Goal: Complete application form: Complete application form

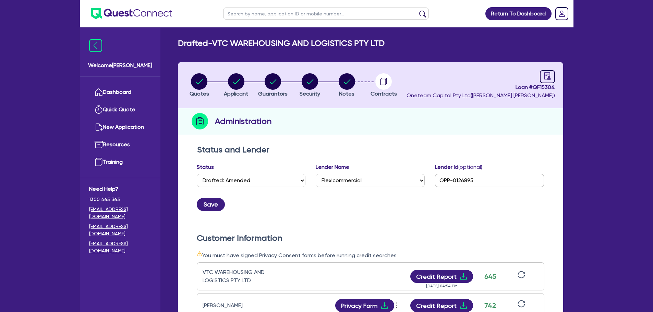
select select "DRAFTED_AMENDED"
select select "Flexicommercial"
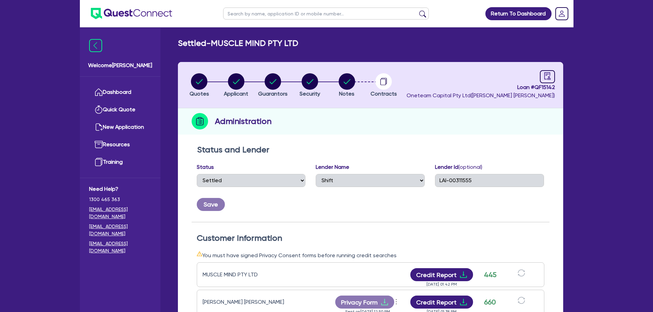
select select "SETTLED"
select select "Shift"
click at [239, 12] on input "text" at bounding box center [326, 14] width 206 height 12
type input "black"
click button "submit" at bounding box center [422, 15] width 11 height 10
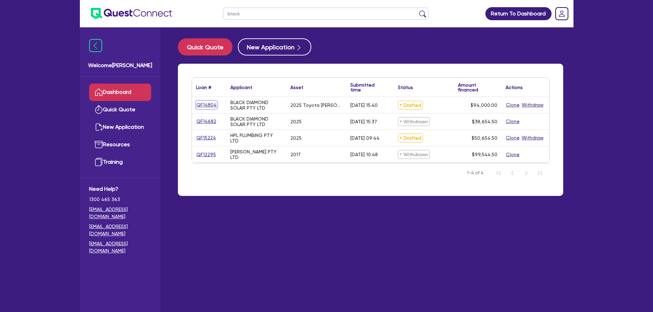
click at [202, 106] on link "QF14804" at bounding box center [206, 105] width 21 height 8
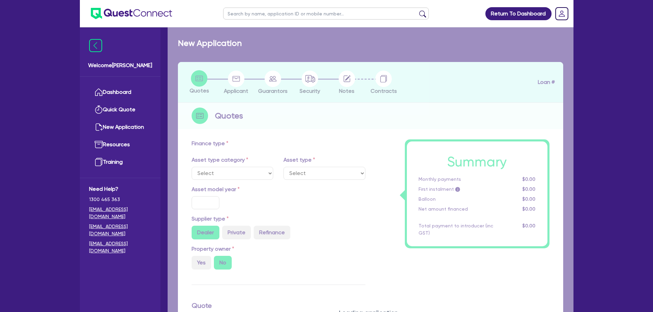
select select "CARS_AND_LIGHT_TRUCKS"
type input "2025"
radio input "true"
type input "94,000"
type input "4"
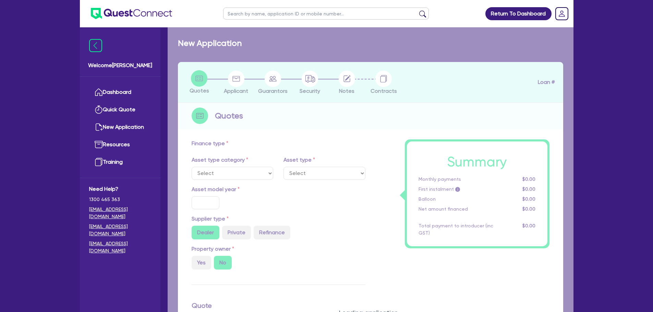
type input "3,760"
type input "6.49"
type input "900"
select select "PASSENGER_VEHICLES"
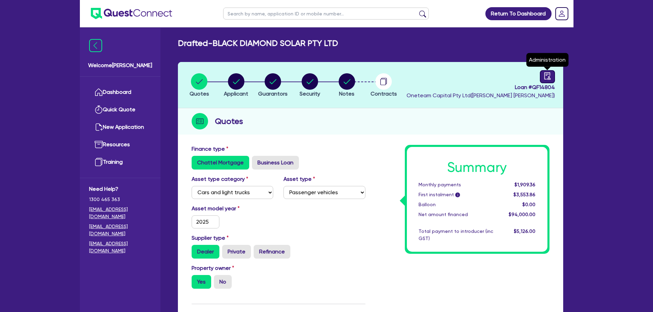
click at [546, 72] on icon "audit" at bounding box center [548, 76] width 8 height 8
select select "DRAFTED_AMENDED"
select select "Other"
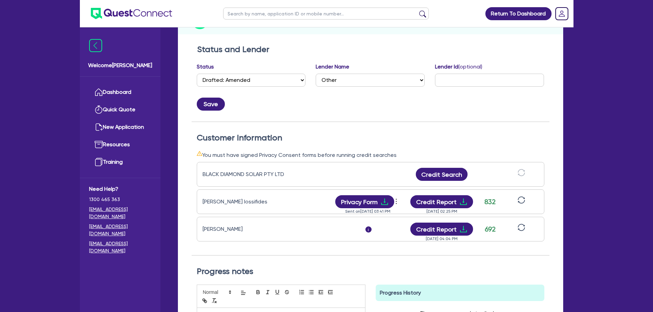
scroll to position [137, 0]
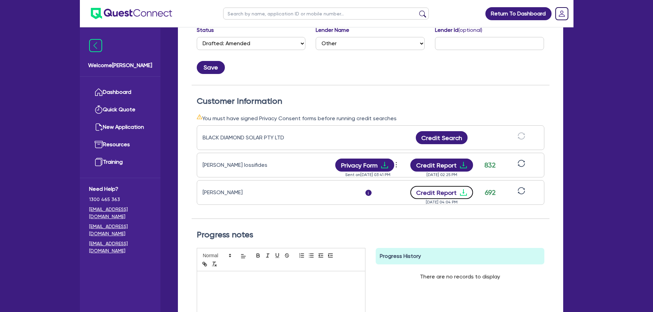
click at [439, 195] on button "Credit Report" at bounding box center [441, 192] width 63 height 13
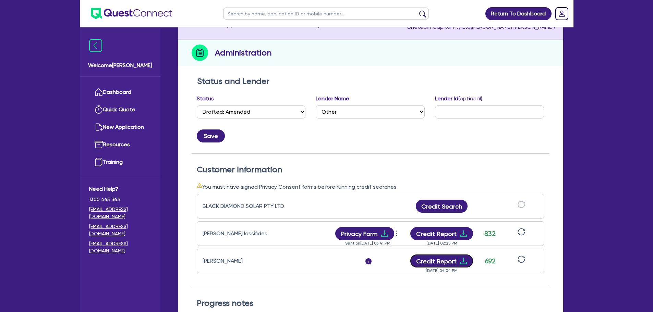
scroll to position [0, 0]
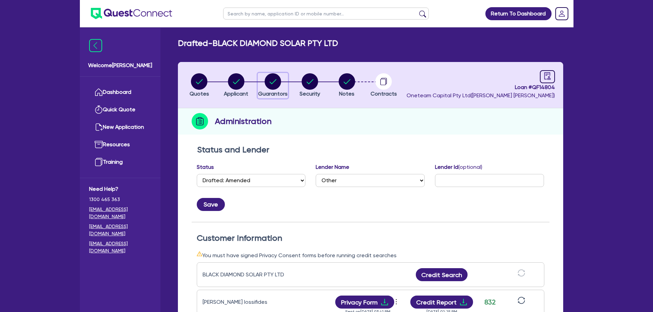
click at [275, 84] on circle "button" at bounding box center [273, 81] width 16 height 16
select select "MR"
select select "QLD"
select select "MARRIED"
select select "MRS"
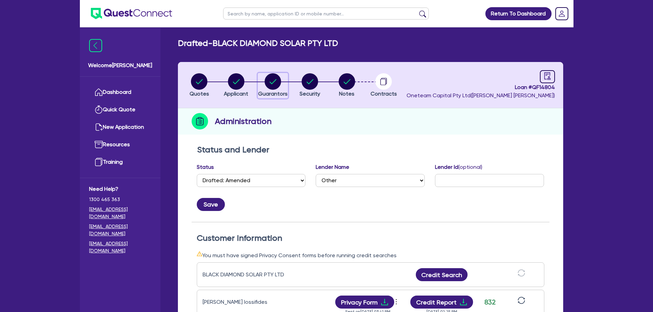
select select "QLD"
select select "MARRIED"
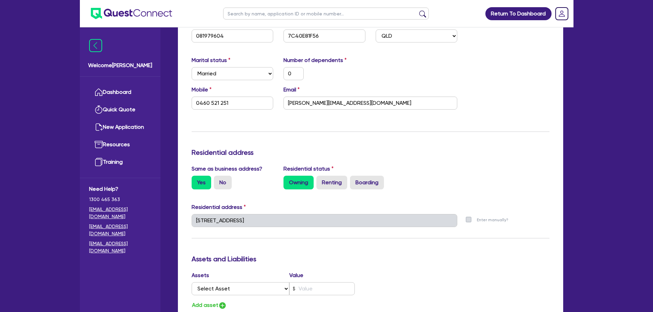
scroll to position [309, 0]
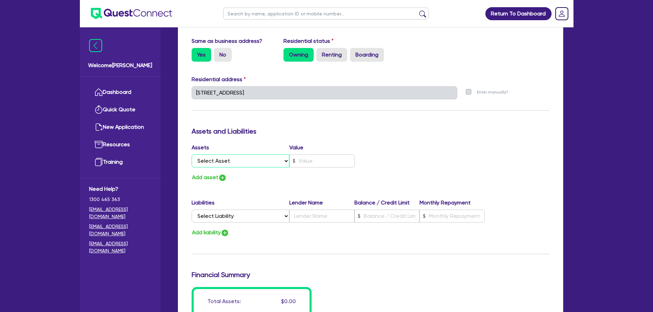
click at [265, 165] on select "Select Asset Cash Property Investment property Vehicle Truck Trailer Equipment …" at bounding box center [241, 161] width 98 height 13
select select "PROPERTY"
click at [192, 155] on select "Select Asset Cash Property Investment property Vehicle Truck Trailer Equipment …" at bounding box center [241, 161] width 98 height 13
type input "0"
type input "0460 521 251"
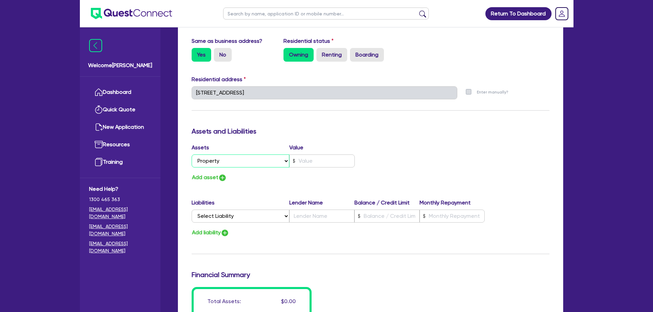
type input "2"
type input "0482553985"
click at [242, 160] on select "Select Asset Cash Property Investment property Vehicle Truck Trailer Equipment …" at bounding box center [241, 161] width 98 height 13
select select "CASH"
click at [192, 155] on select "Select Asset Cash Property Investment property Vehicle Truck Trailer Equipment …" at bounding box center [241, 161] width 98 height 13
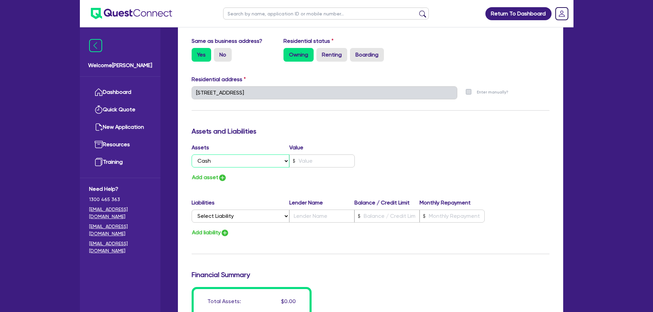
type input "0"
type input "0460 521 251"
type input "2"
type input "0482553985"
click at [312, 163] on input "text" at bounding box center [321, 161] width 65 height 13
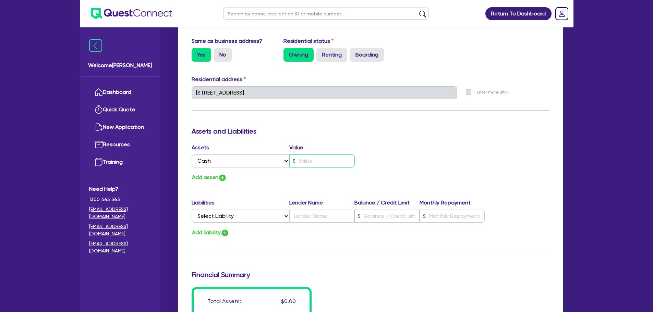
type input "0"
type input "0460 521 251"
type input "6"
type input "2"
type input "0482553985"
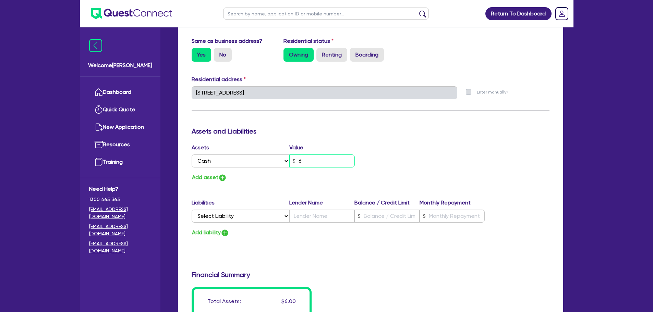
type input "0"
type input "0460 521 251"
type input "60"
type input "2"
type input "0482553985"
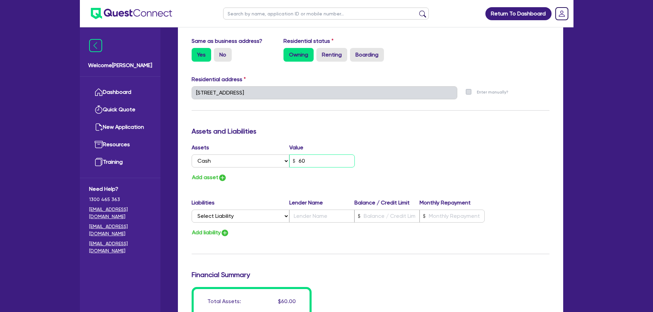
type input "0"
type input "0460 521 251"
type input "600"
type input "2"
type input "0482553985"
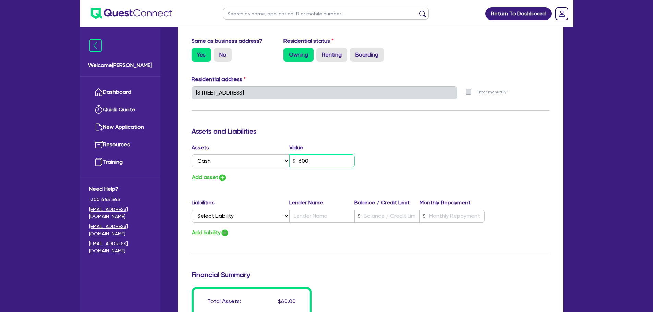
type input "0"
type input "0460 521 251"
type input "6,000"
type input "2"
type input "0482553985"
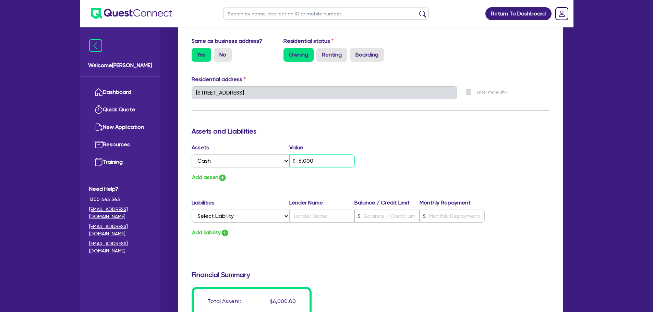
type input "0"
type input "0460 521 251"
type input "60,000"
type input "2"
type input "0482553985"
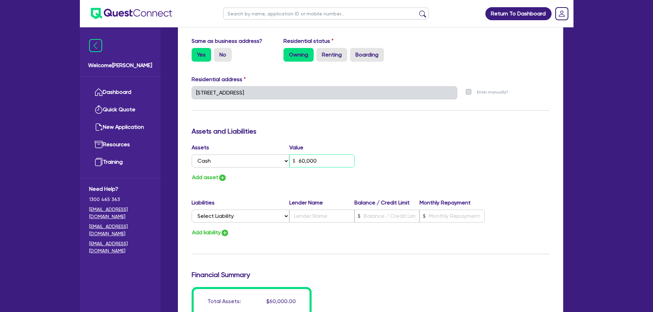
type input "60,000"
click at [215, 179] on button "Add asset" at bounding box center [209, 177] width 35 height 9
type input "0"
type input "0460 521 251"
type input "60,000"
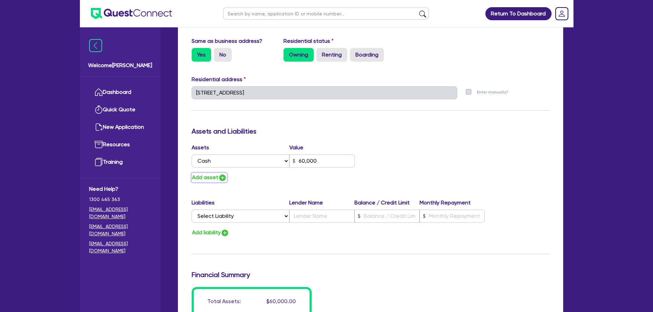
type input "2"
type input "0482553985"
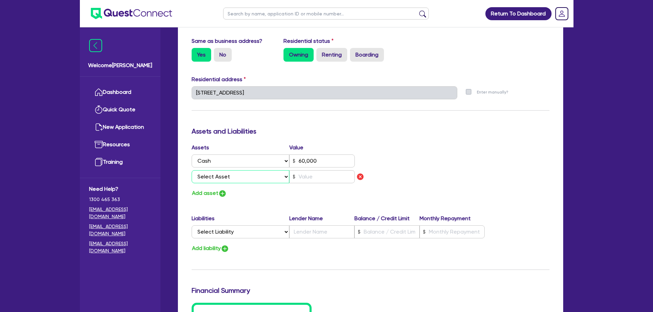
click at [241, 179] on select "Select Asset Cash Property Investment property Vehicle Truck Trailer Equipment …" at bounding box center [241, 176] width 98 height 13
select select "VEHICLE"
click at [192, 170] on select "Select Asset Cash Property Investment property Vehicle Truck Trailer Equipment …" at bounding box center [241, 176] width 98 height 13
type input "0"
type input "0460 521 251"
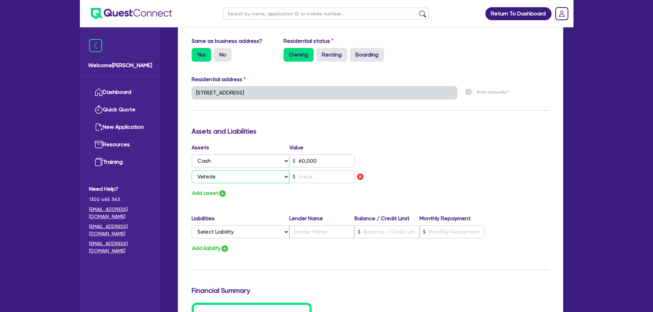
type input "60,000"
type input "2"
type input "0482553985"
click at [305, 179] on input "text" at bounding box center [321, 176] width 65 height 13
type input "0"
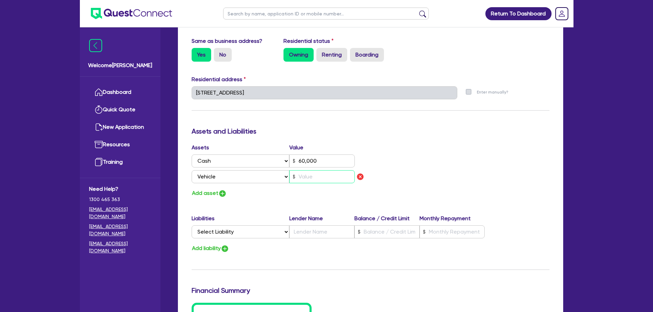
type input "0460 521 251"
type input "60,000"
type input "2"
type input "0482553985"
type input "3"
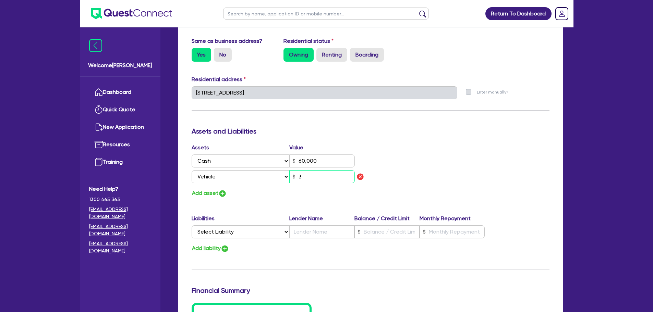
type input "0"
type input "0460 521 251"
type input "60,000"
type input "2"
type input "0482553985"
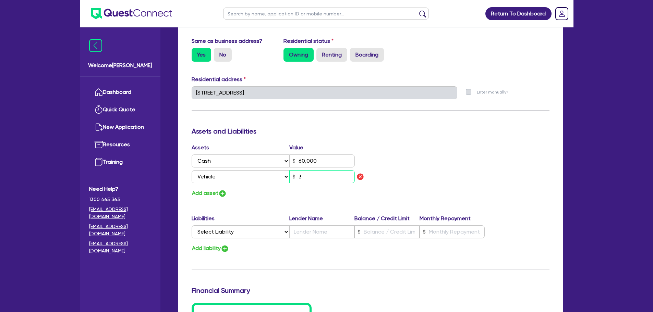
type input "35"
type input "0"
type input "0460 521 251"
type input "60,000"
type input "2"
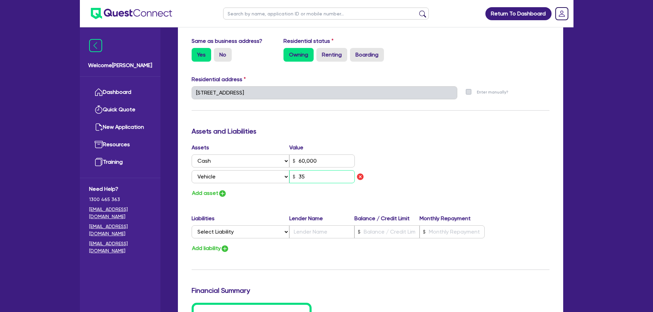
type input "0482553985"
type input "350"
type input "0"
type input "0460 521 251"
type input "60,000"
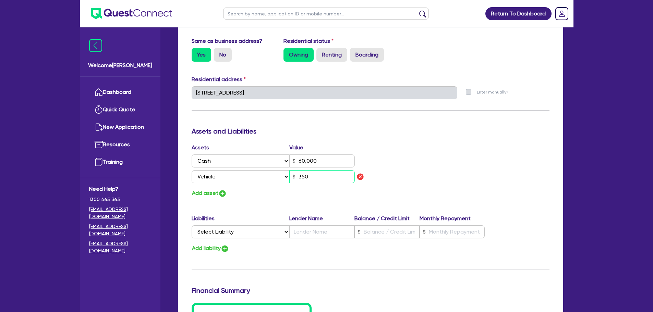
type input "2"
type input "0482553985"
type input "3,500"
type input "0"
type input "0460 521 251"
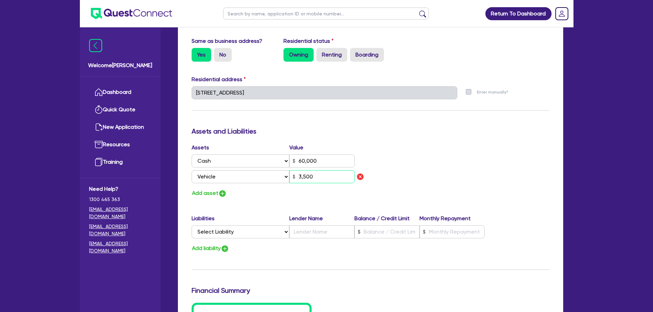
type input "60,000"
type input "2"
type input "0482553985"
type input "35,000"
click at [397, 135] on div "Assets and Liabilities" at bounding box center [371, 132] width 368 height 11
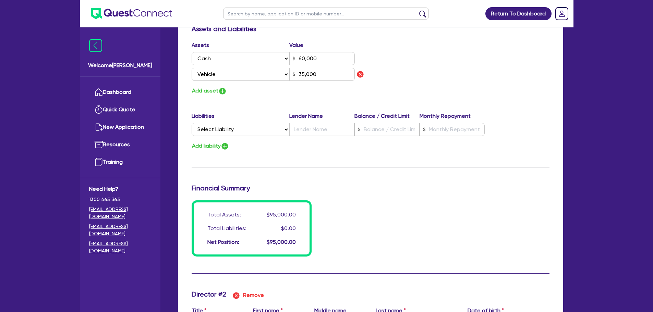
scroll to position [411, 0]
click at [220, 94] on img "button" at bounding box center [222, 91] width 8 height 8
type input "0"
type input "0460 521 251"
type input "60,000"
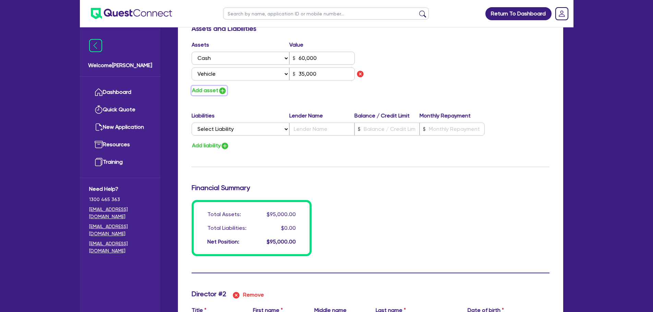
type input "2"
type input "0482553985"
type input "35,000"
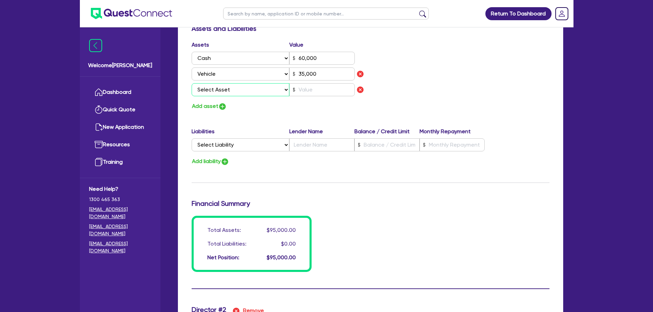
click at [222, 93] on select "Select Asset Cash Property Investment property Vehicle Truck Trailer Equipment …" at bounding box center [241, 89] width 98 height 13
select select "HOUSEHOLD_PERSONAL"
click at [192, 83] on select "Select Asset Cash Property Investment property Vehicle Truck Trailer Equipment …" at bounding box center [241, 89] width 98 height 13
type input "0"
type input "0460 521 251"
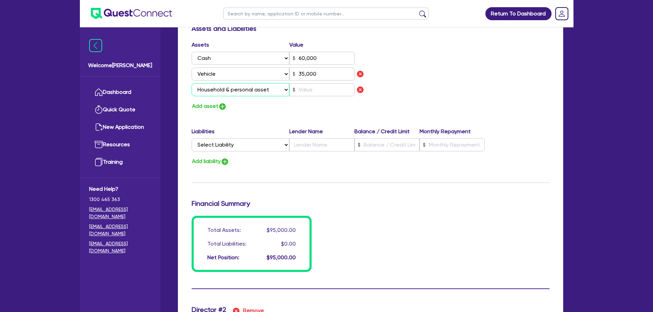
type input "60,000"
type input "2"
type input "0482553985"
type input "35,000"
click at [310, 90] on input "text" at bounding box center [321, 89] width 65 height 13
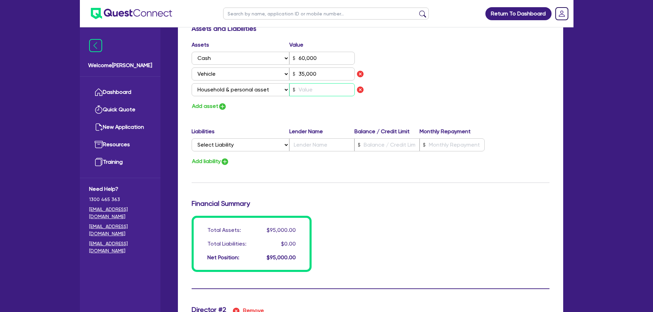
type input "0"
type input "0460 521 251"
type input "60,000"
type input "2"
type input "0482553985"
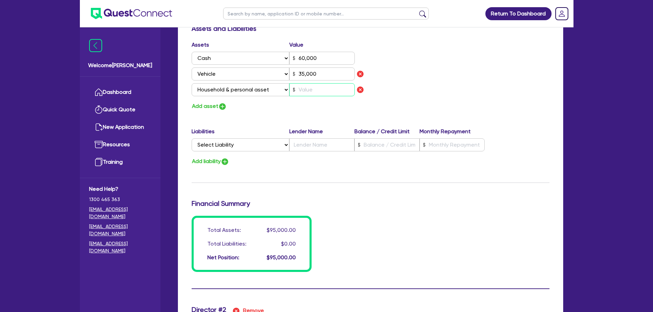
type input "35,000"
type input "5"
type input "0"
type input "0460 521 251"
type input "60,000"
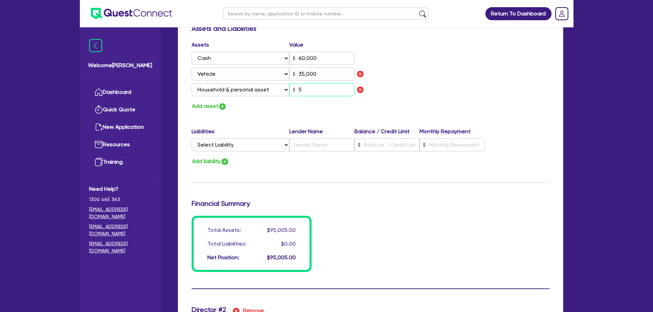
type input "2"
type input "0482553985"
type input "35,000"
type input "50"
type input "0"
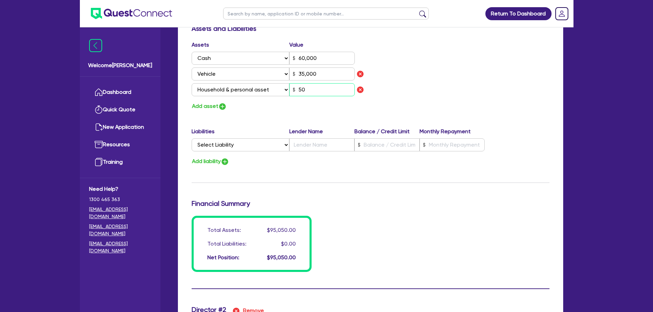
type input "0460 521 251"
type input "60,000"
type input "2"
type input "0482553985"
type input "35,000"
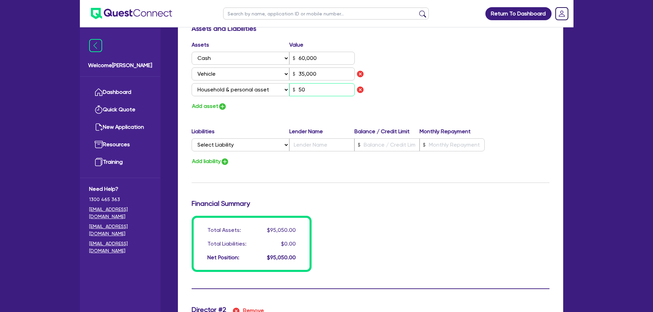
type input "500"
type input "0"
type input "0460 521 251"
type input "60,000"
type input "2"
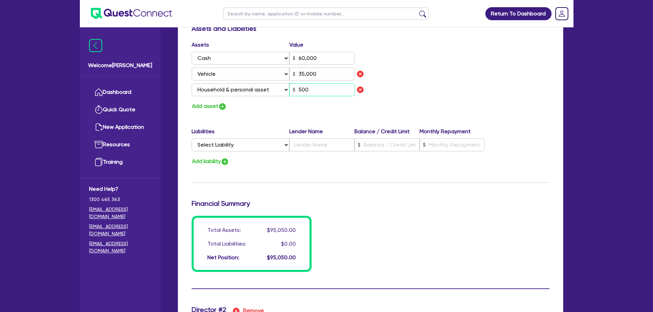
type input "0482553985"
type input "35,000"
type input "5,000"
type input "0"
type input "0460 521 251"
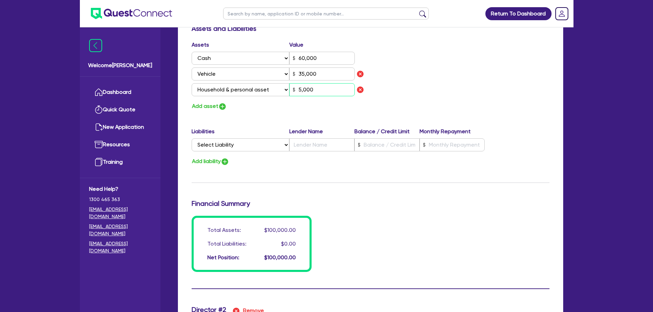
type input "60,000"
type input "2"
type input "0482553985"
type input "35,000"
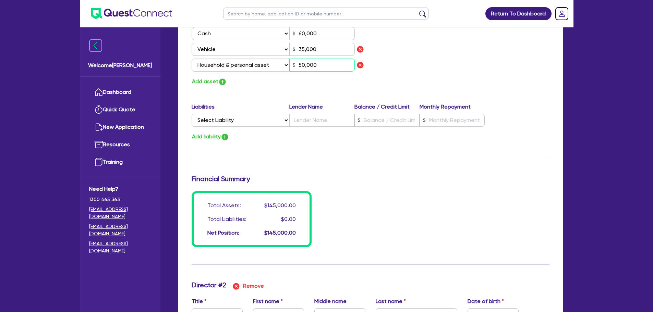
scroll to position [446, 0]
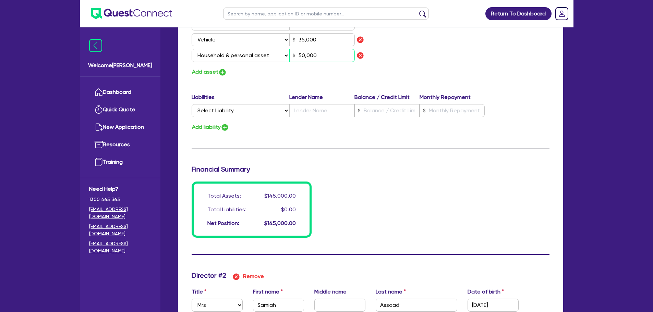
type input "50,000"
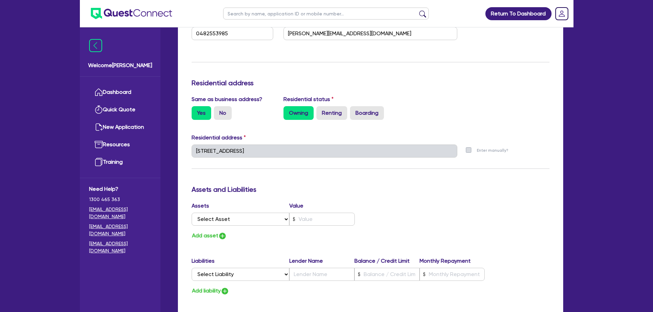
scroll to position [823, 0]
click at [255, 223] on select "Select Asset Cash Property Investment property Vehicle Truck Trailer Equipment …" at bounding box center [241, 219] width 98 height 13
select select "PROPERTY"
click at [192, 213] on select "Select Asset Cash Property Investment property Vehicle Truck Trailer Equipment …" at bounding box center [241, 219] width 98 height 13
type input "0"
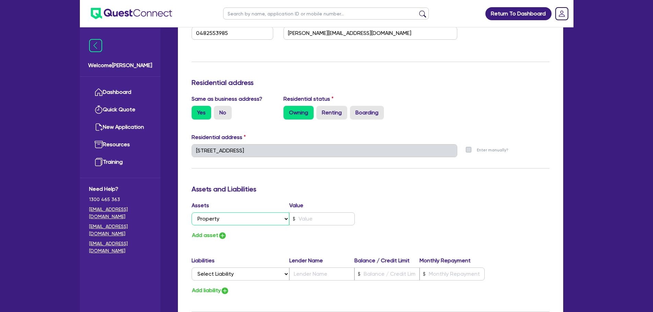
type input "0460521251"
type input "60000"
type input "2"
type input "0482 553 985"
type input "35000"
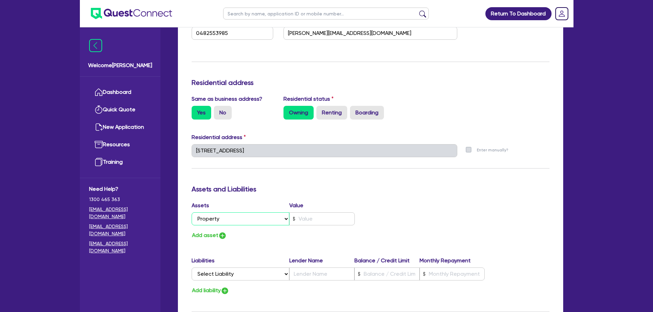
type input "50000"
click at [221, 237] on img "button" at bounding box center [222, 236] width 8 height 8
type input "0"
type input "0460521251"
type input "60000"
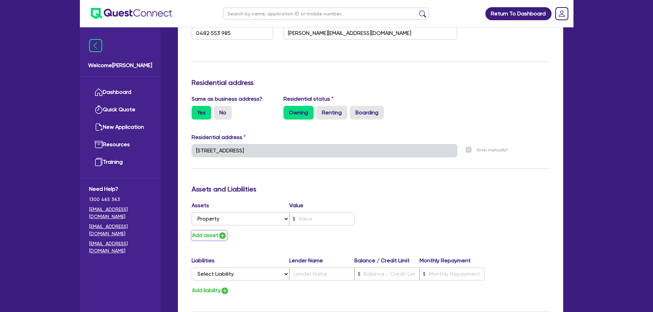
type input "2"
type input "0482 553 985"
type input "35000"
type input "50000"
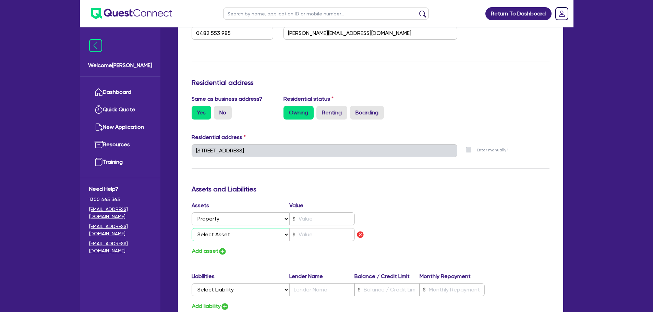
click at [226, 231] on select "Select Asset Cash Property Investment property Vehicle Truck Trailer Equipment …" at bounding box center [241, 234] width 98 height 13
select select "CASH"
click at [192, 228] on select "Select Asset Cash Property Investment property Vehicle Truck Trailer Equipment …" at bounding box center [241, 234] width 98 height 13
type input "0"
type input "0460521251"
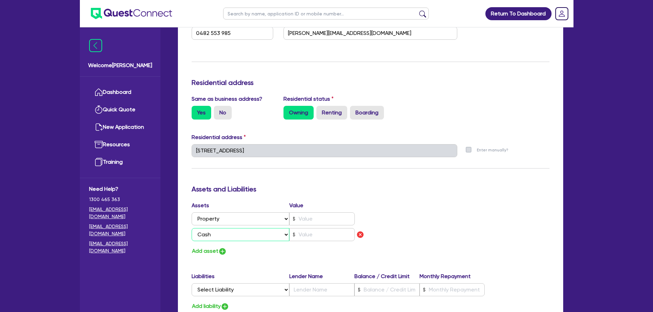
type input "60000"
type input "2"
type input "0482 553 985"
type input "35000"
type input "50000"
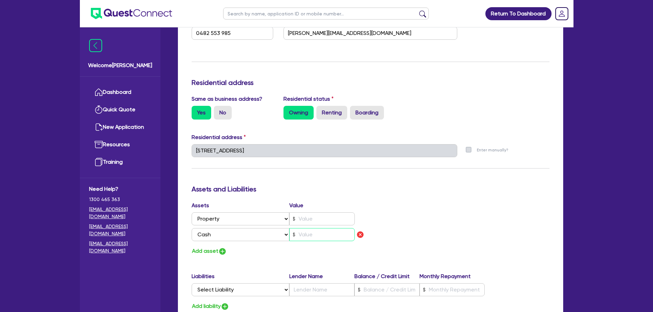
click at [308, 235] on input "text" at bounding box center [321, 234] width 65 height 13
type input "0"
type input "0460521251"
type input "60000"
type input "2"
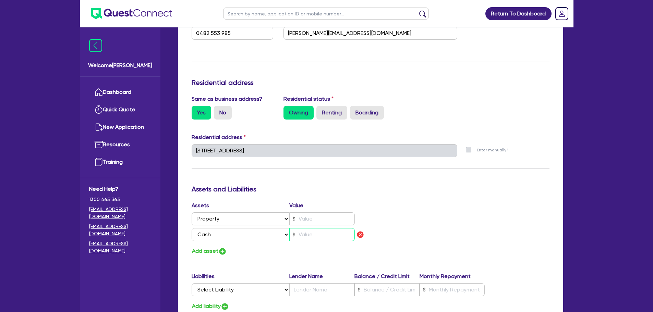
type input "0482 553 985"
type input "35000"
type input "50000"
type input "5"
type input "0"
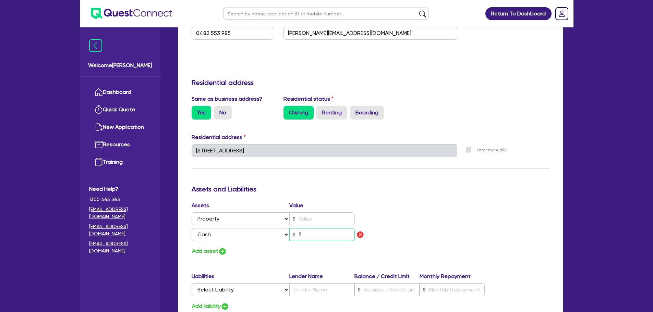
type input "0460521251"
type input "60000"
type input "2"
type input "0482 553 985"
type input "35000"
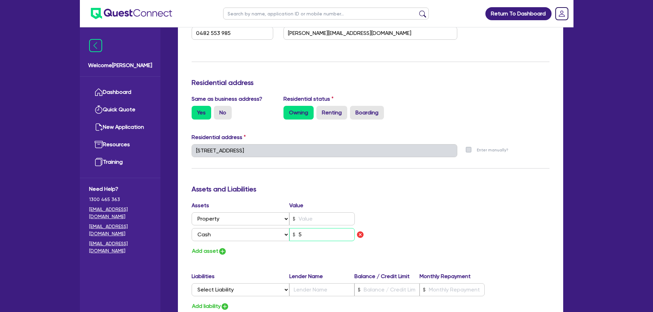
type input "50000"
type input "50"
type input "0"
type input "0460521251"
type input "60000"
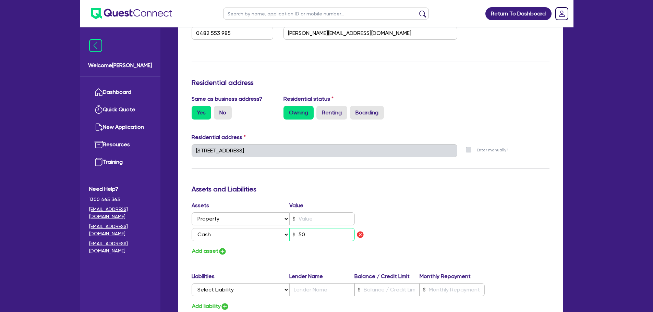
type input "2"
type input "0482 553 985"
type input "35000"
type input "50000"
type input "500"
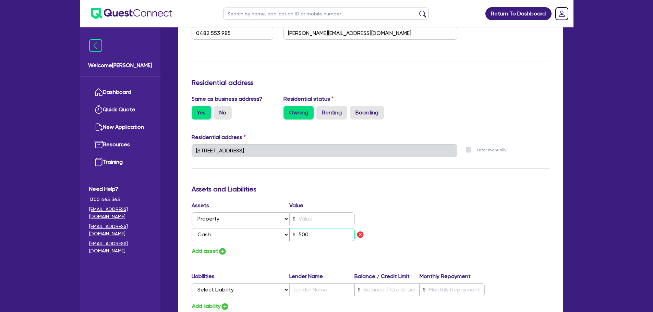
type input "0"
type input "0460521251"
type input "60000"
type input "2"
type input "0482 553 985"
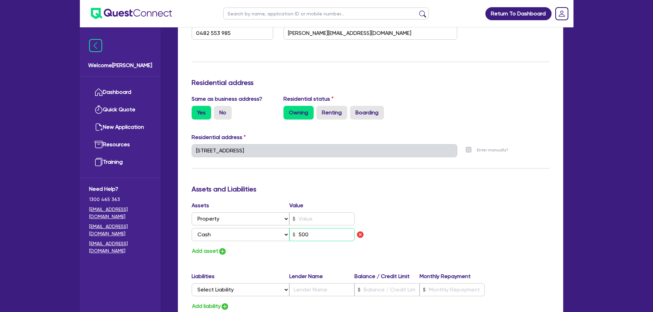
type input "35000"
type input "50000"
type input "5,000"
click at [304, 221] on input "text" at bounding box center [321, 219] width 65 height 13
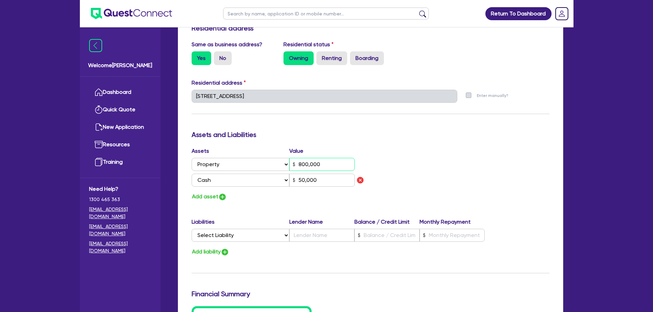
scroll to position [892, 0]
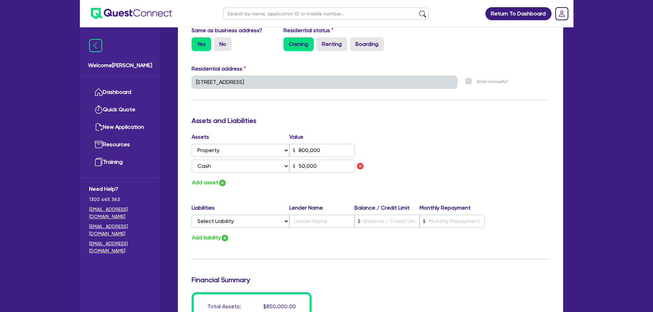
click at [404, 172] on div "Assets Value Select Asset Cash Property Investment property Vehicle Truck Trail…" at bounding box center [371, 160] width 368 height 55
click at [221, 185] on img "button" at bounding box center [222, 183] width 8 height 8
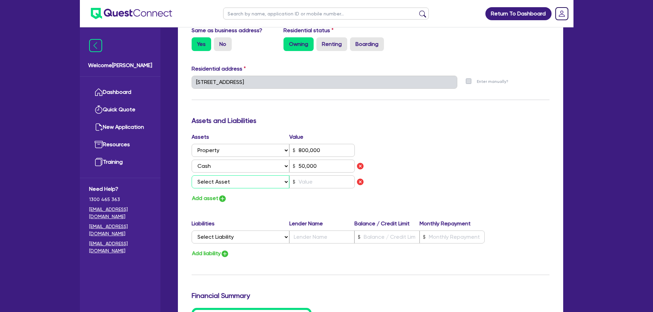
click at [267, 183] on select "Select Asset Cash Property Investment property Vehicle Truck Trailer Equipment …" at bounding box center [241, 182] width 98 height 13
click at [321, 198] on div "Add asset" at bounding box center [279, 198] width 184 height 9
click at [244, 182] on select "Select Asset Cash Property Investment property Vehicle Truck Trailer Equipment …" at bounding box center [241, 182] width 98 height 13
click at [302, 208] on div "Update residential status for Director #2 Boarding is only acceptable when the …" at bounding box center [371, 95] width 358 height 539
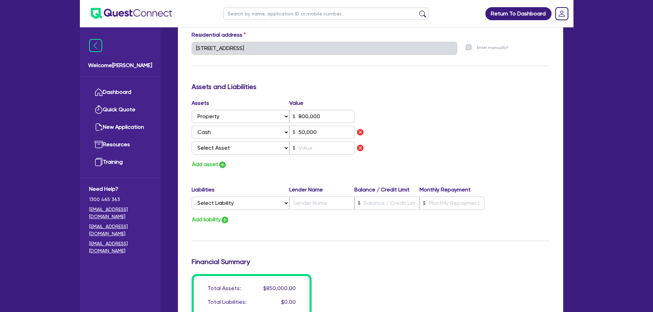
scroll to position [926, 0]
drag, startPoint x: 327, startPoint y: 117, endPoint x: 294, endPoint y: 118, distance: 33.3
click at [294, 118] on div "800,000" at bounding box center [321, 116] width 65 height 13
click at [292, 174] on div "Update residential status for Director #2 Boarding is only acceptable when the …" at bounding box center [371, 61] width 358 height 539
drag, startPoint x: 323, startPoint y: 116, endPoint x: 281, endPoint y: 114, distance: 42.2
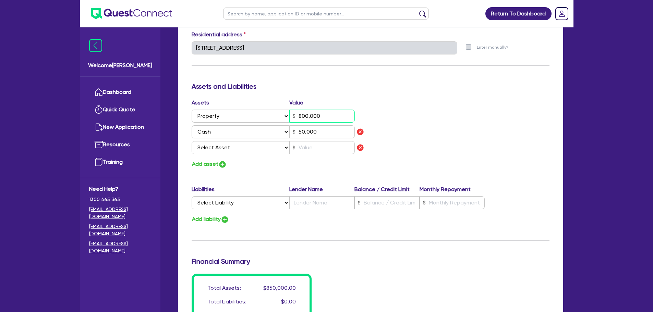
click at [282, 115] on div "Select Asset Cash Property Investment property Vehicle Truck Trailer Equipment …" at bounding box center [274, 116] width 164 height 13
click at [225, 203] on select "Select Liability Credit card Mortgage Investment property loan Vehicle loan Tru…" at bounding box center [241, 202] width 98 height 13
click at [192, 196] on select "Select Liability Credit card Mortgage Investment property loan Vehicle loan Tru…" at bounding box center [241, 202] width 98 height 13
click at [324, 207] on input "text" at bounding box center [321, 202] width 65 height 13
click at [376, 202] on input "text" at bounding box center [387, 202] width 65 height 13
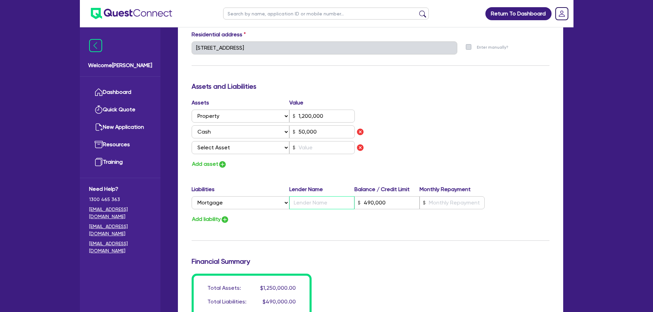
click at [311, 203] on input "text" at bounding box center [321, 202] width 65 height 13
click at [442, 208] on input "text" at bounding box center [452, 202] width 65 height 13
click at [298, 147] on input "text" at bounding box center [321, 147] width 65 height 13
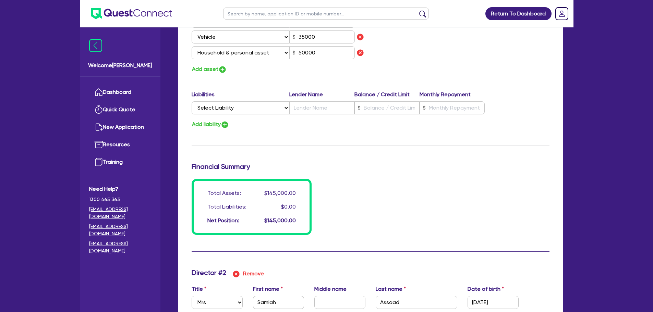
scroll to position [411, 0]
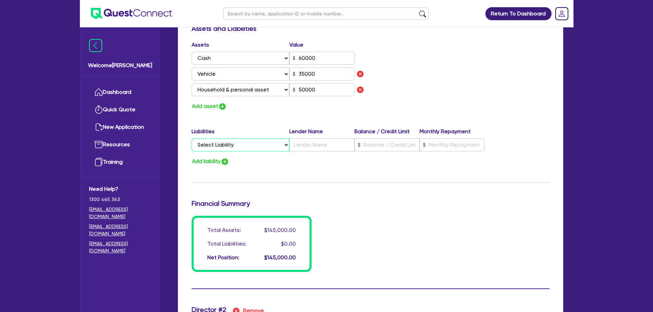
click at [240, 141] on select "Select Liability Credit card Mortgage Investment property loan Vehicle loan Tru…" at bounding box center [241, 145] width 98 height 13
click at [308, 153] on div "Liabilities Lender Name Balance / Credit Limit Monthly Repayment Select Liabili…" at bounding box center [371, 141] width 368 height 27
click at [316, 145] on input "text" at bounding box center [321, 145] width 65 height 13
drag, startPoint x: 262, startPoint y: 145, endPoint x: 258, endPoint y: 147, distance: 5.2
click at [262, 145] on select "Select Liability Credit card Mortgage Investment property loan Vehicle loan Tru…" at bounding box center [241, 145] width 98 height 13
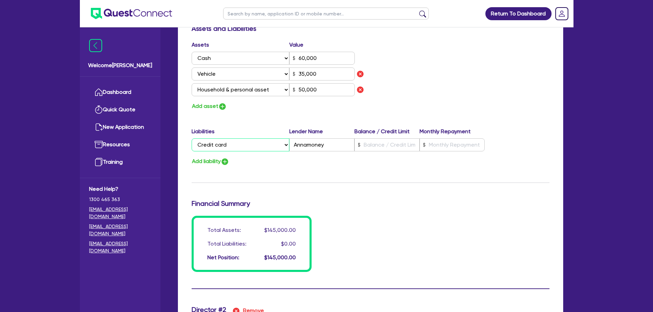
click at [192, 139] on select "Select Liability Credit card Mortgage Investment property loan Vehicle loan Tru…" at bounding box center [241, 145] width 98 height 13
click at [382, 142] on input "text" at bounding box center [387, 145] width 65 height 13
click at [460, 145] on input "text" at bounding box center [452, 145] width 65 height 13
click at [434, 147] on input "text" at bounding box center [452, 145] width 65 height 13
click at [438, 107] on div "Assets Value Select Asset Cash Property Investment property Vehicle Truck Trail…" at bounding box center [371, 76] width 368 height 70
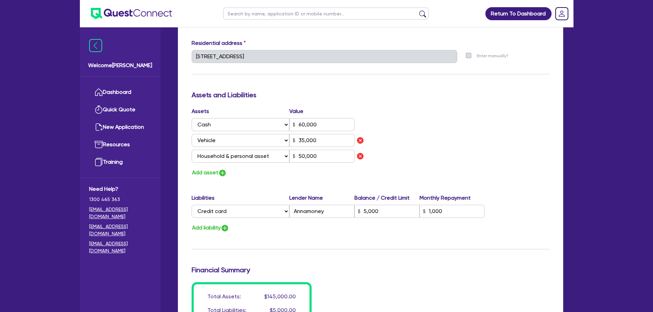
scroll to position [343, 0]
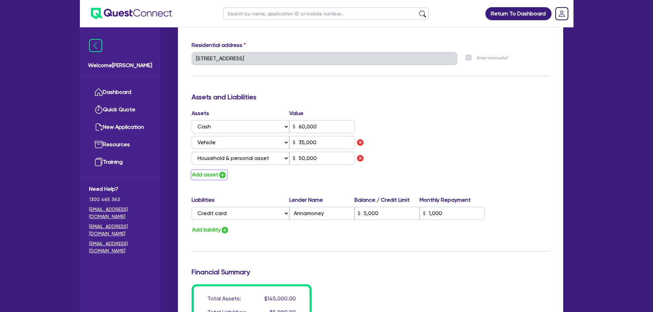
click at [227, 175] on img "button" at bounding box center [222, 175] width 8 height 8
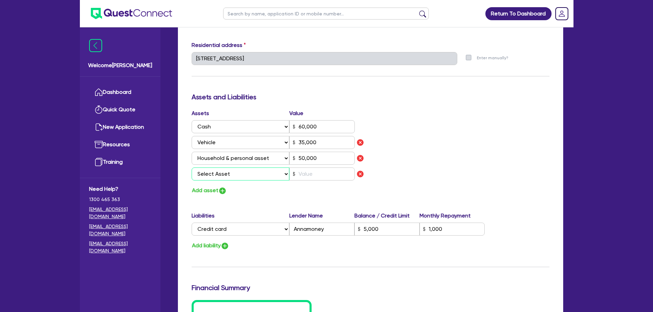
click at [230, 175] on select "Select Asset Cash Property Investment property Vehicle Truck Trailer Equipment …" at bounding box center [241, 174] width 98 height 13
click at [192, 168] on select "Select Asset Cash Property Investment property Vehicle Truck Trailer Equipment …" at bounding box center [241, 174] width 98 height 13
click at [309, 167] on div "Assets Value Select Asset Cash Property Investment property Vehicle Truck Trail…" at bounding box center [279, 146] width 184 height 74
click at [311, 176] on input "text" at bounding box center [321, 174] width 65 height 13
click at [400, 169] on div "Assets Value Select Asset Cash Property Investment property Vehicle Truck Trail…" at bounding box center [371, 152] width 368 height 86
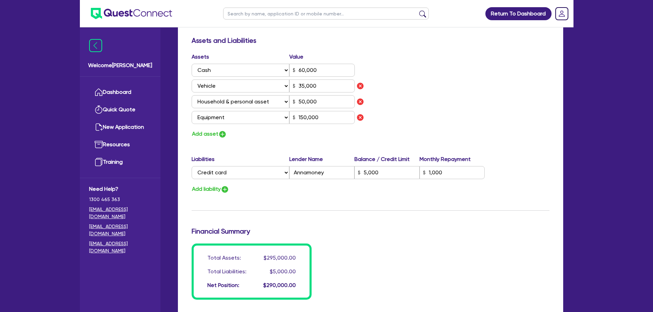
scroll to position [411, 0]
